Goal: Transaction & Acquisition: Purchase product/service

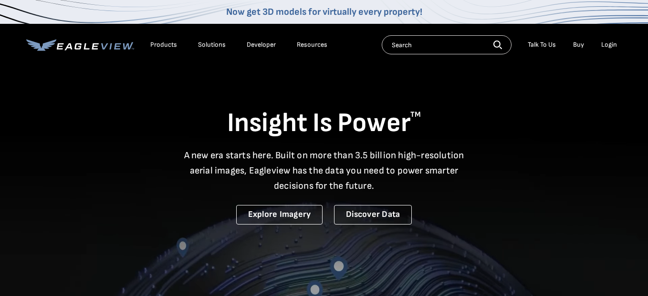
click at [606, 46] on div "Login" at bounding box center [609, 45] width 16 height 9
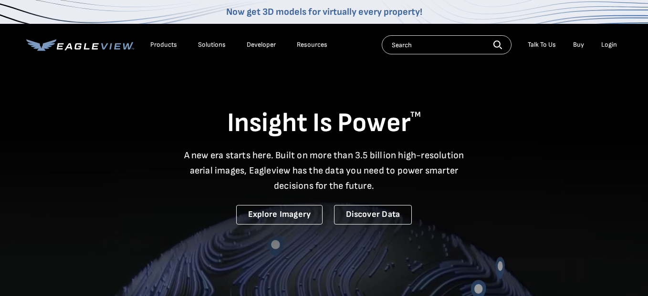
click at [609, 45] on div "Login" at bounding box center [609, 45] width 16 height 9
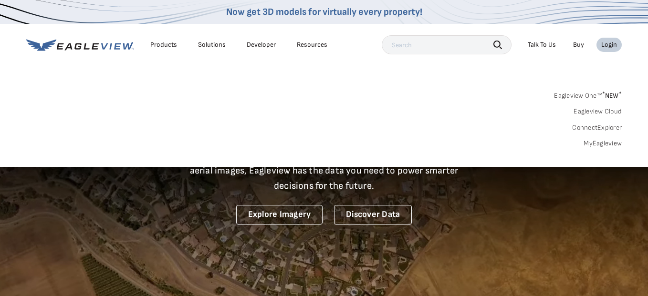
click at [461, 47] on input "text" at bounding box center [447, 44] width 130 height 19
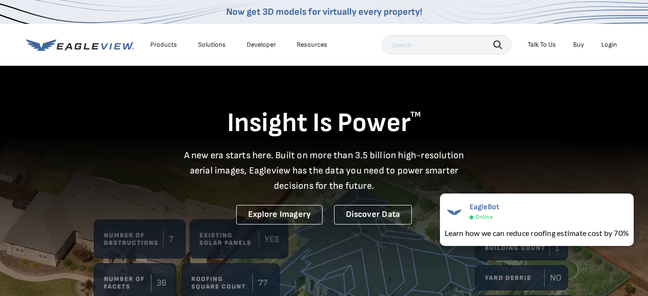
click at [610, 44] on div "Login" at bounding box center [609, 45] width 16 height 9
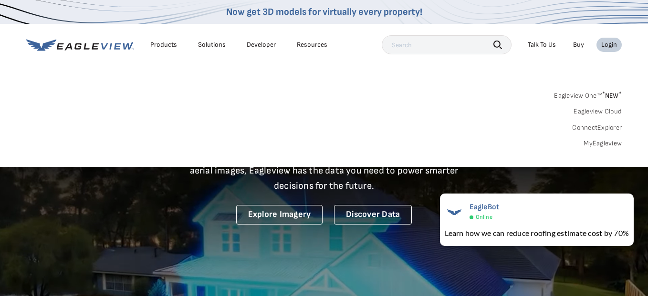
click at [610, 44] on div "Login" at bounding box center [609, 45] width 16 height 9
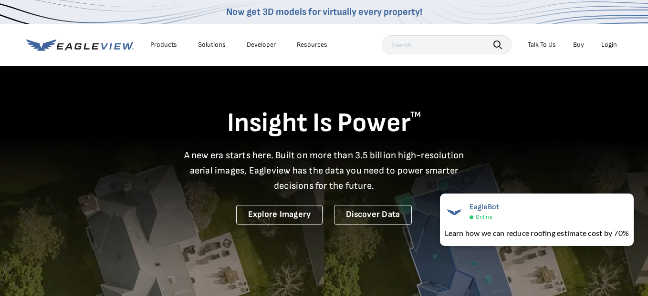
click at [610, 44] on div "Login" at bounding box center [609, 45] width 16 height 9
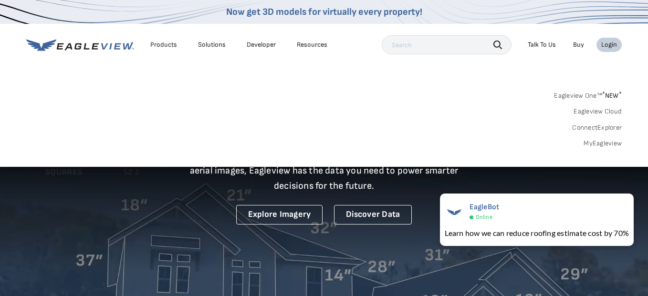
click at [582, 44] on link "Buy" at bounding box center [578, 45] width 11 height 9
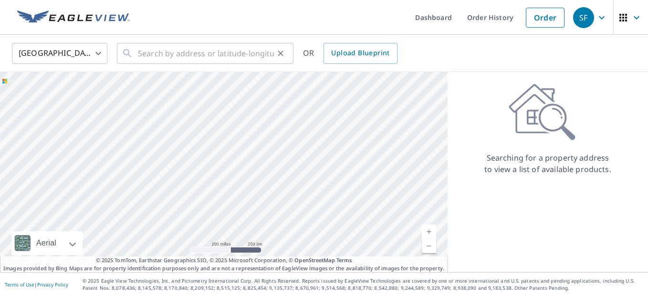
click at [248, 50] on input "text" at bounding box center [206, 53] width 136 height 27
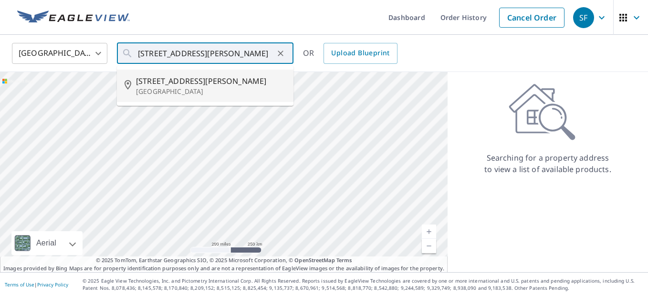
click at [185, 80] on span "[STREET_ADDRESS][PERSON_NAME]" at bounding box center [211, 80] width 150 height 11
type input "[STREET_ADDRESS][PERSON_NAME]"
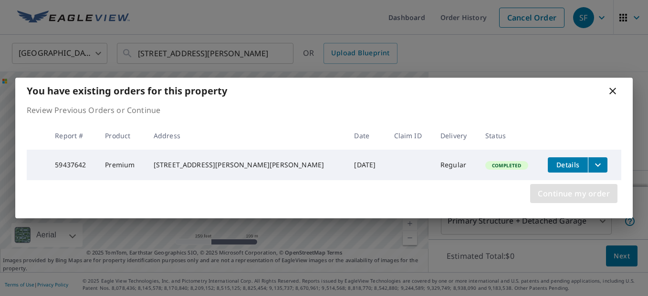
click at [563, 199] on span "Continue my order" at bounding box center [574, 193] width 72 height 13
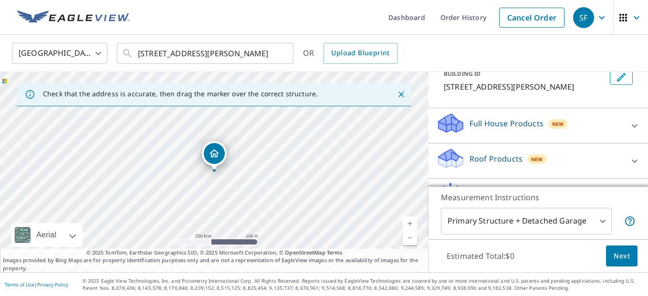
scroll to position [65, 0]
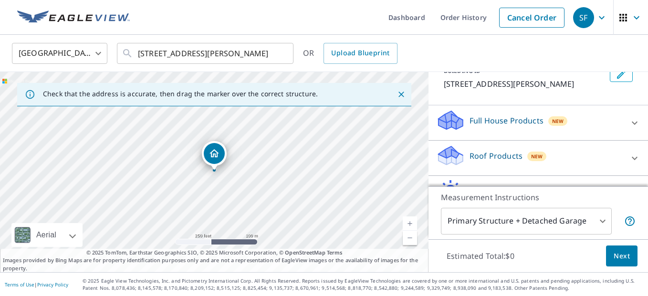
click at [498, 153] on p "Roof Products" at bounding box center [495, 155] width 53 height 11
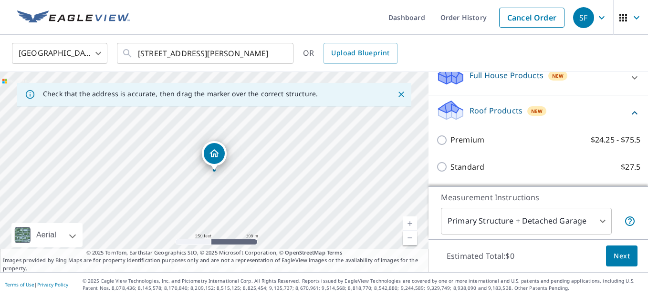
scroll to position [110, 0]
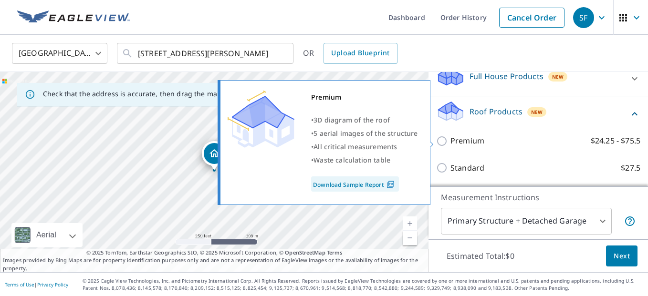
click at [443, 140] on input "Premium $24.25 - $75.5" at bounding box center [443, 140] width 14 height 11
checkbox input "true"
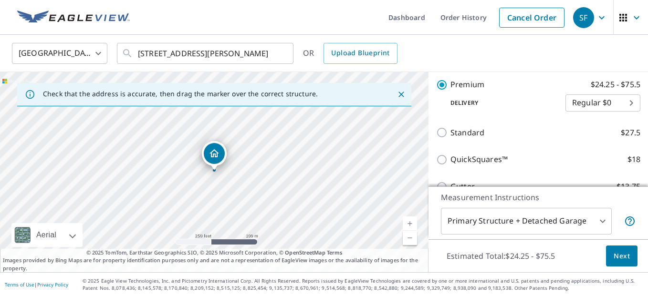
scroll to position [176, 0]
drag, startPoint x: 634, startPoint y: 252, endPoint x: 627, endPoint y: 254, distance: 6.9
click at [627, 254] on button "Next" at bounding box center [621, 256] width 31 height 21
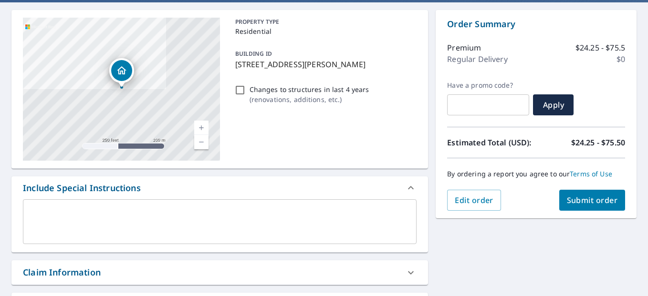
scroll to position [85, 0]
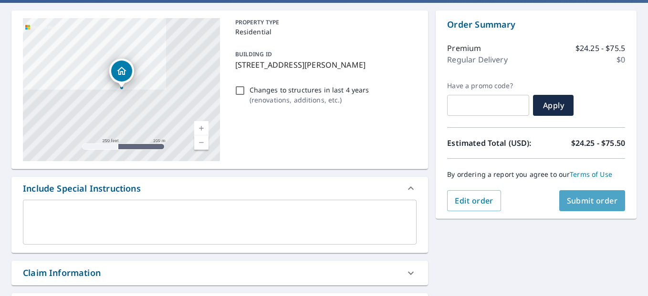
click at [582, 198] on span "Submit order" at bounding box center [592, 201] width 51 height 10
